Goal: Download file/media

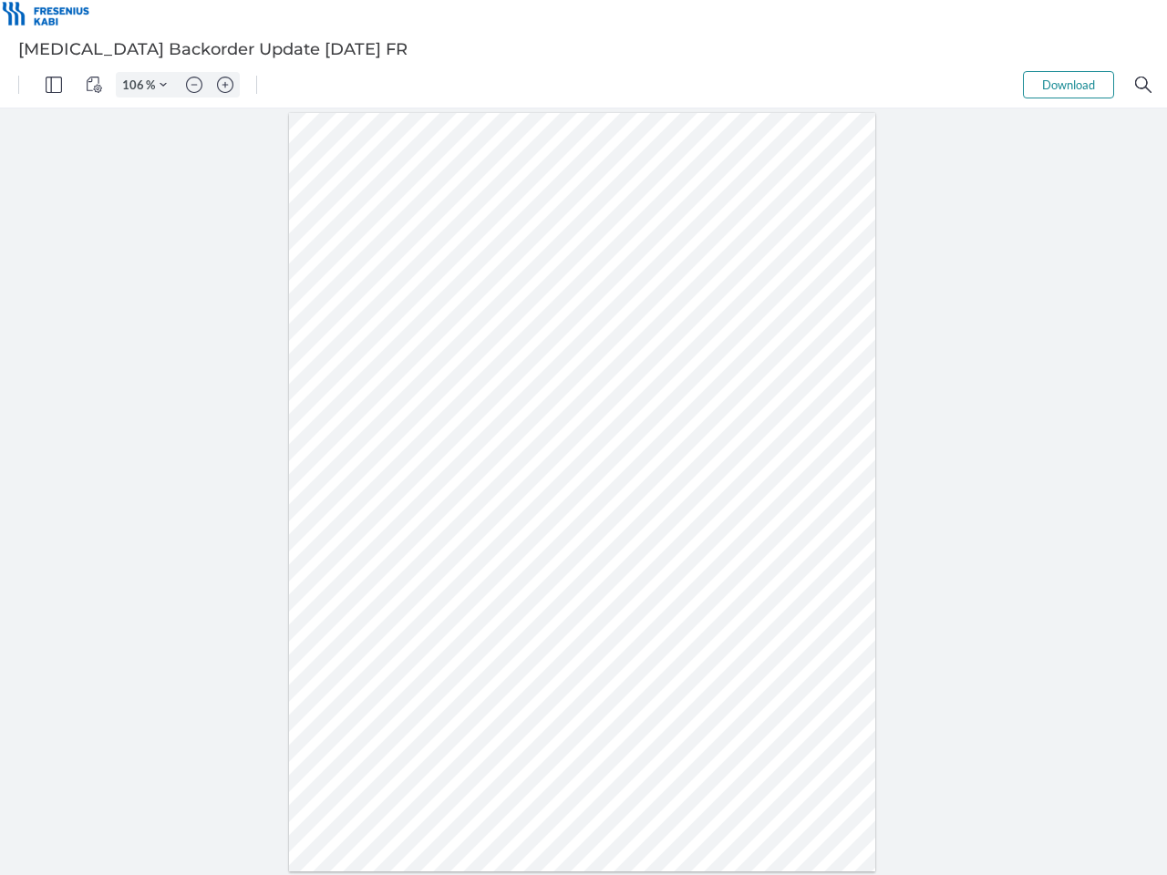
click at [54, 85] on img "Panel" at bounding box center [54, 85] width 16 height 16
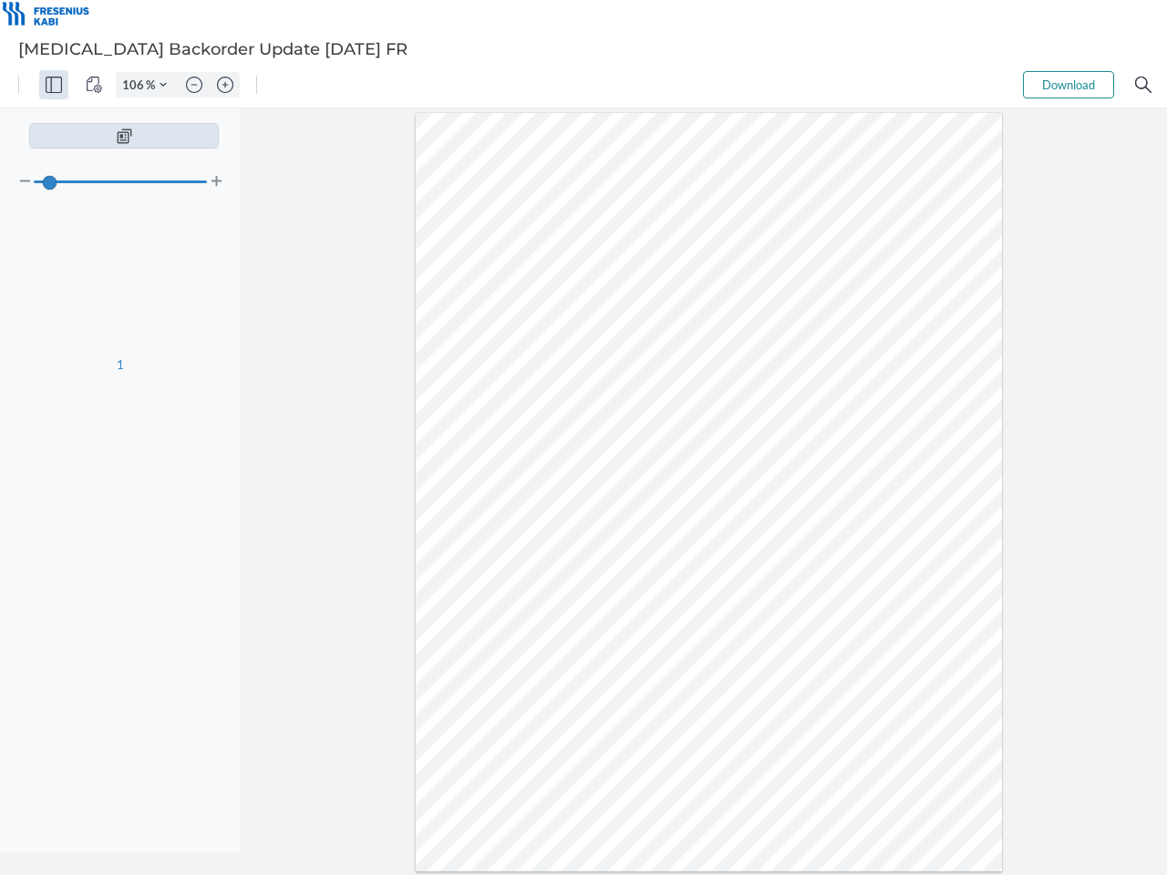
click at [94, 85] on img "View Controls" at bounding box center [94, 85] width 16 height 16
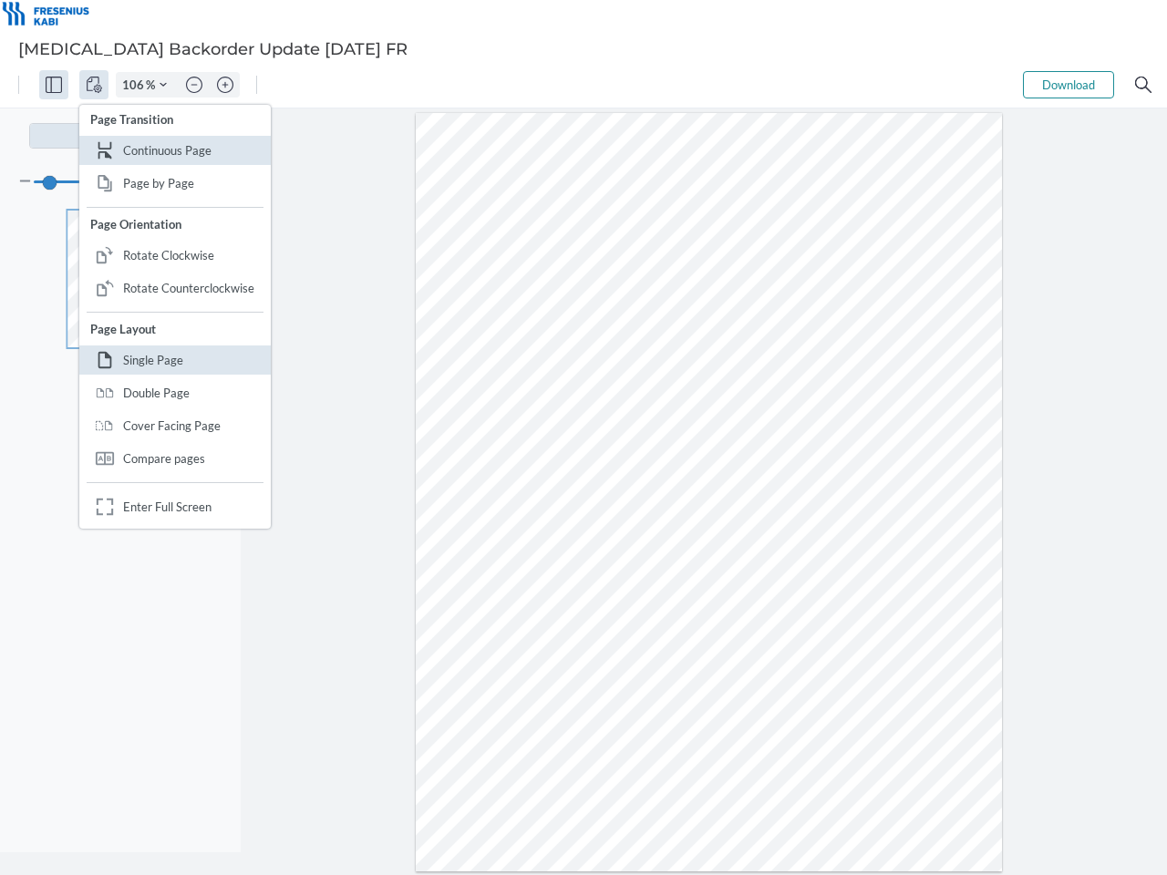
click at [136, 85] on input "106" at bounding box center [131, 85] width 29 height 16
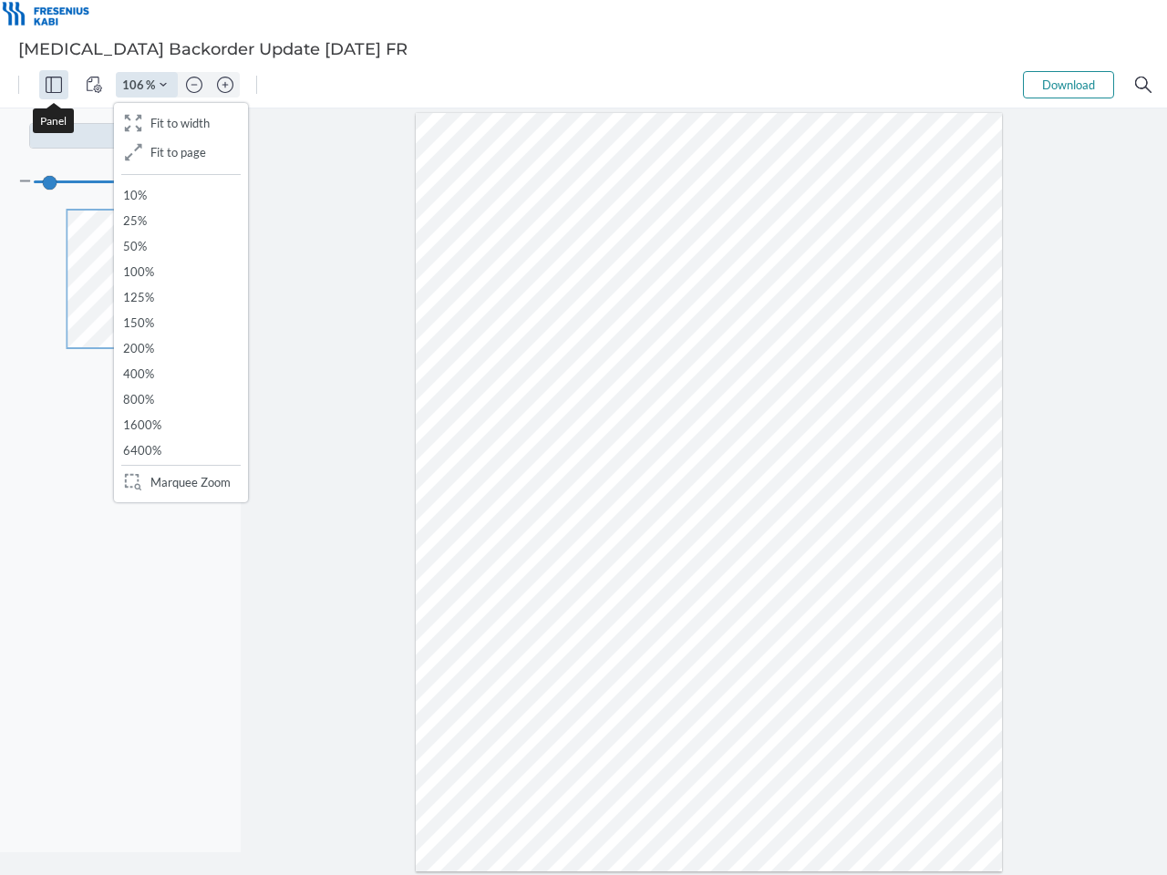
click at [163, 85] on img "Zoom Controls" at bounding box center [163, 84] width 7 height 7
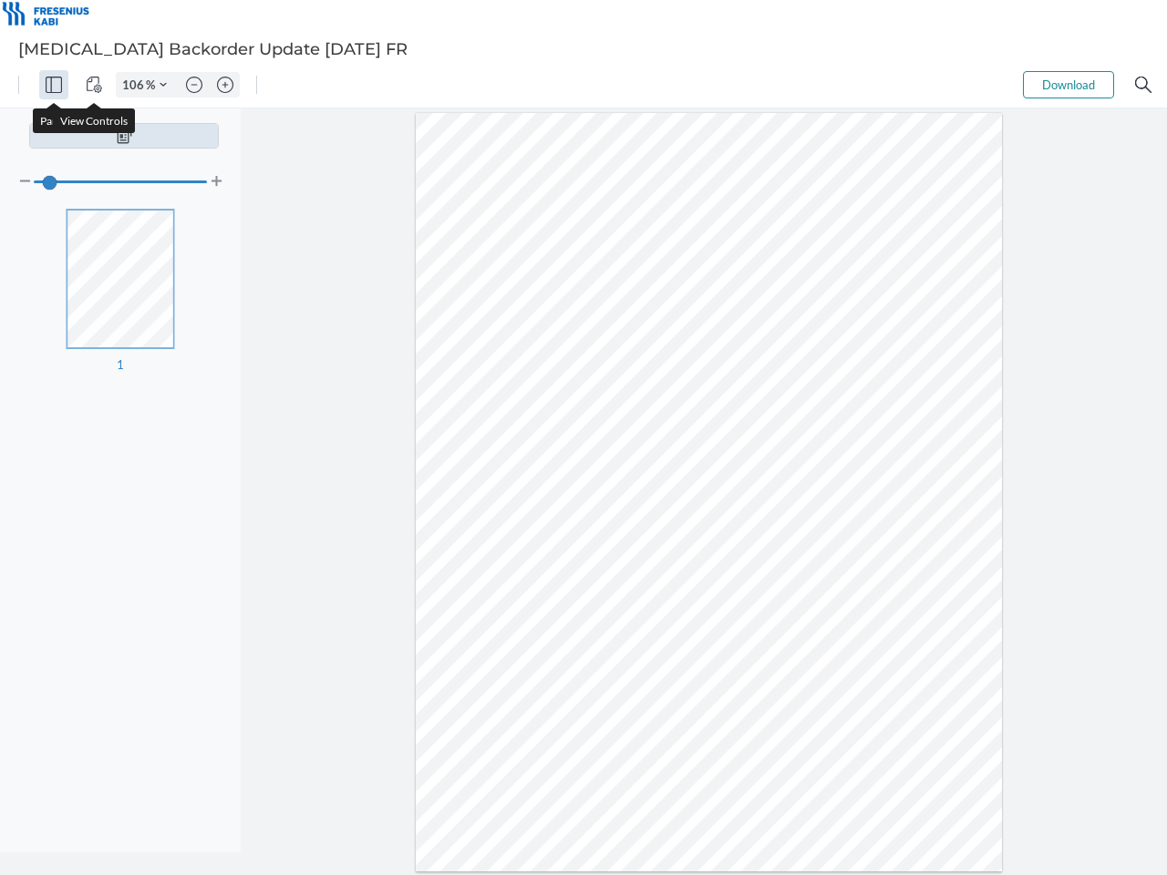
click at [194, 85] on img "Zoom out" at bounding box center [194, 85] width 16 height 16
click at [225, 85] on img "Zoom in" at bounding box center [225, 85] width 16 height 16
type input "106"
click at [1069, 85] on button "Download" at bounding box center [1068, 84] width 91 height 27
click at [1143, 85] on img "Search" at bounding box center [1143, 85] width 16 height 16
